Goal: Task Accomplishment & Management: Complete application form

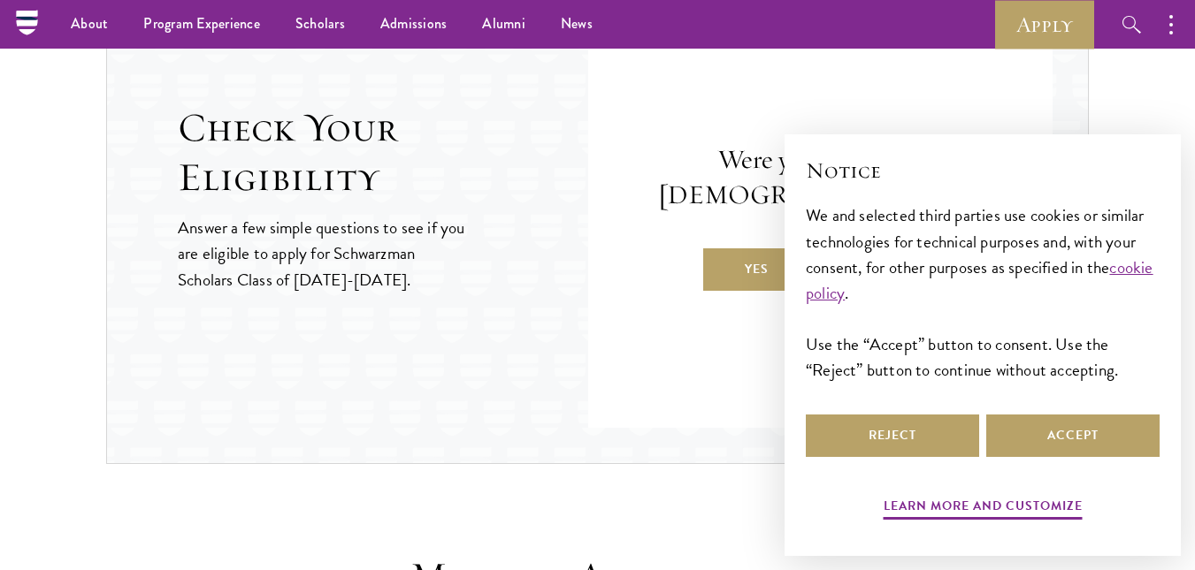
scroll to position [1906, 0]
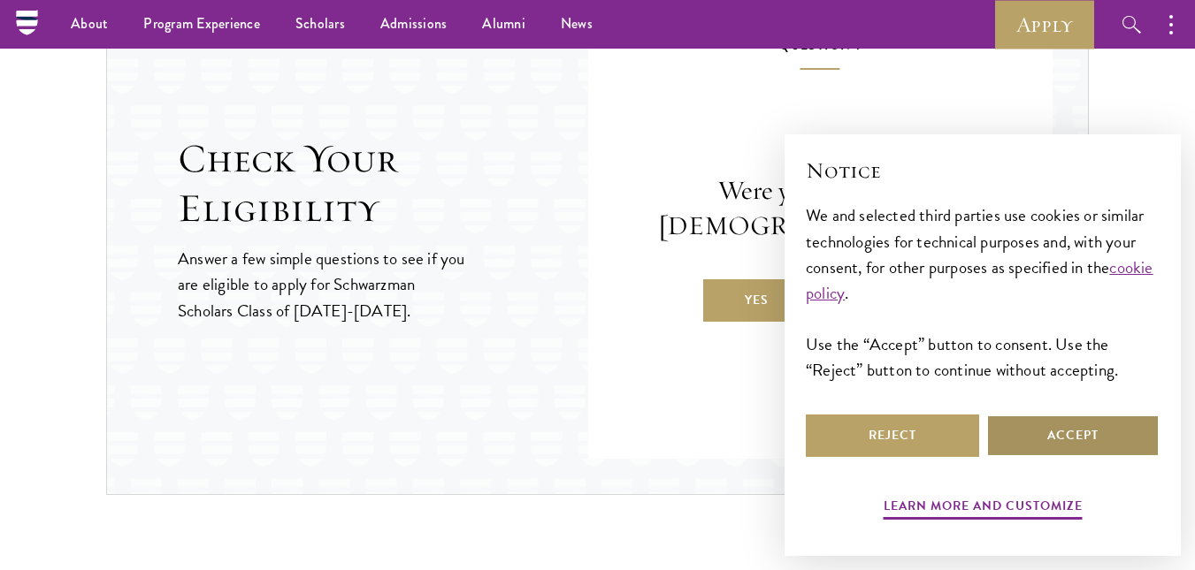
click at [1062, 433] on button "Accept" at bounding box center [1072, 436] width 173 height 42
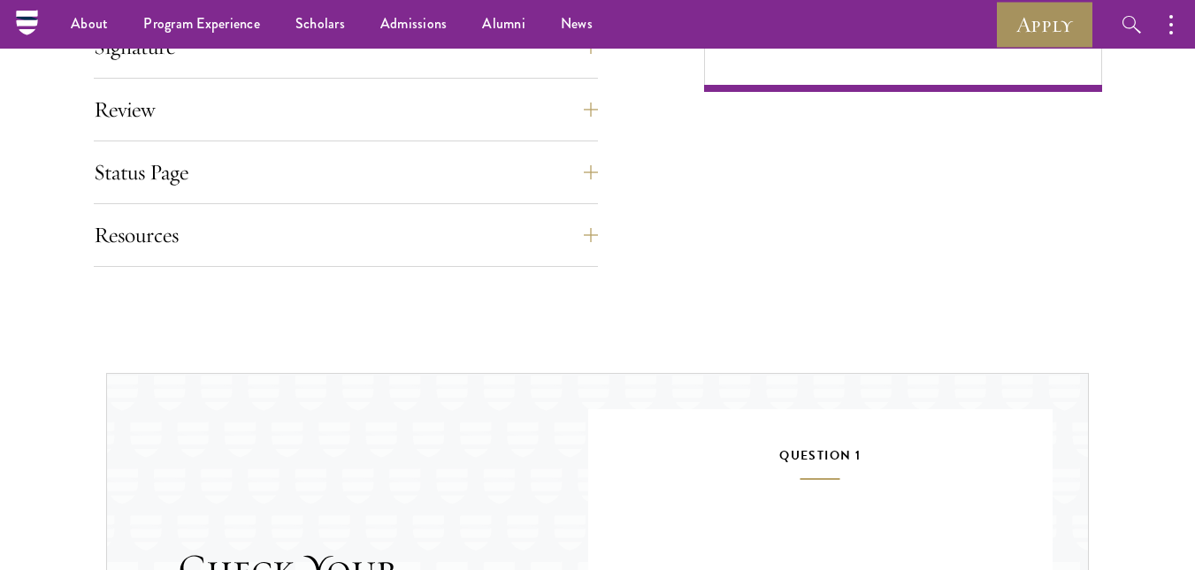
scroll to position [1487, 0]
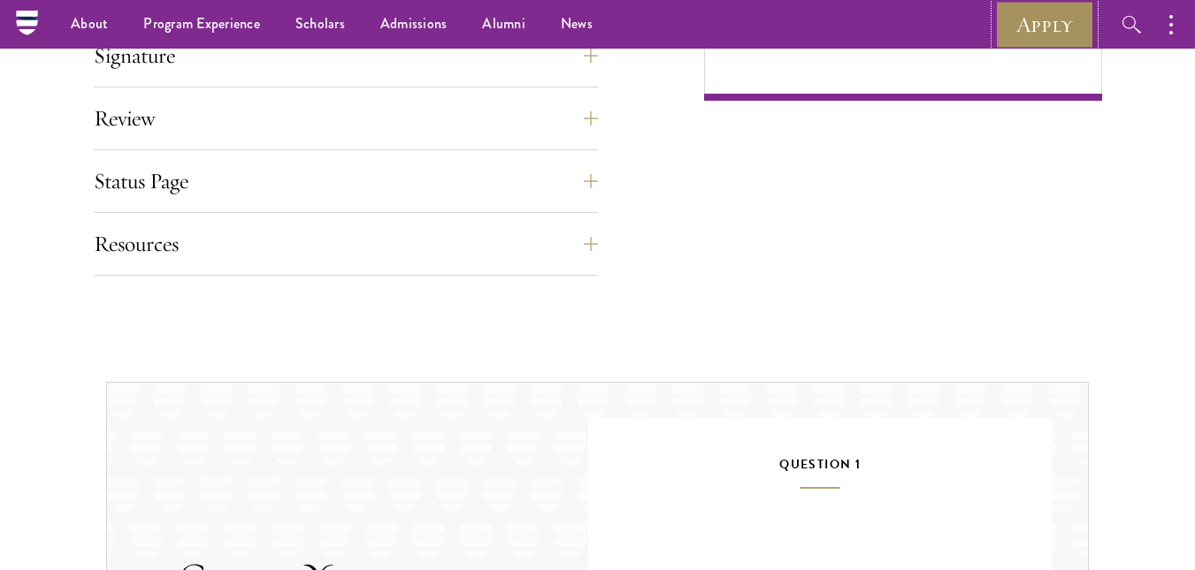
click at [1045, 19] on link "Apply" at bounding box center [1044, 24] width 99 height 49
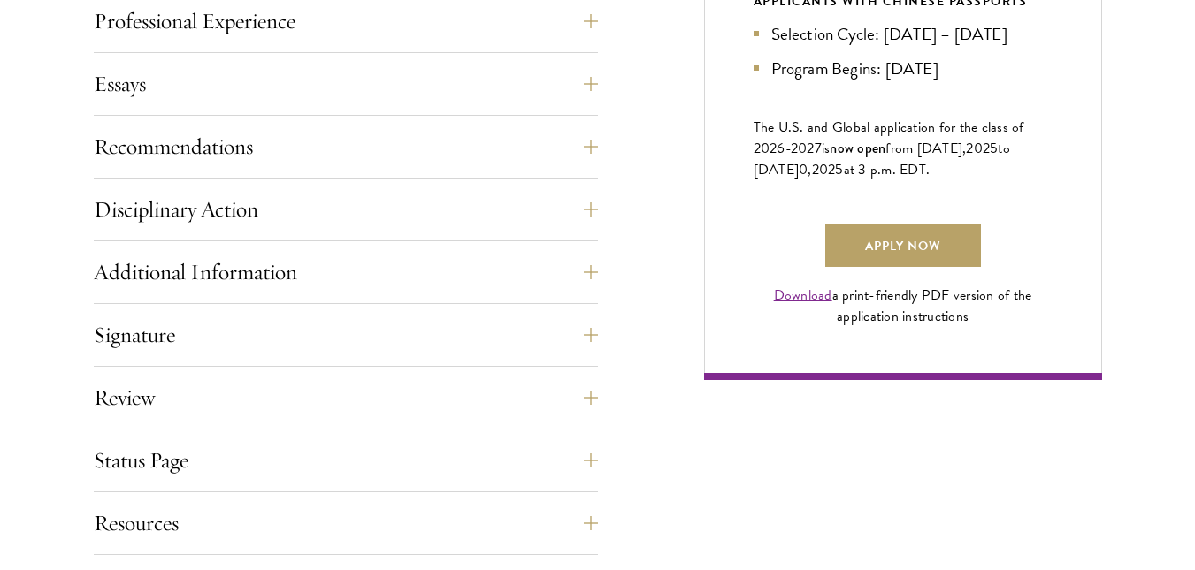
scroll to position [1227, 0]
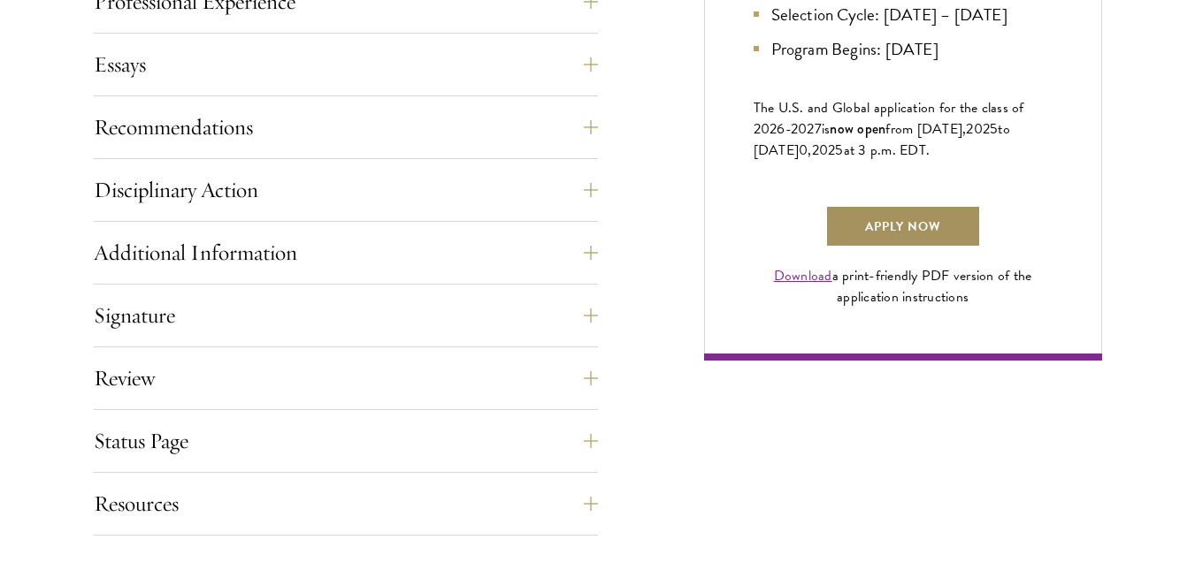
click at [930, 240] on link "Apply Now" at bounding box center [903, 226] width 156 height 42
click at [790, 286] on link "Download" at bounding box center [803, 275] width 58 height 21
